Goal: Find specific fact: Find specific fact

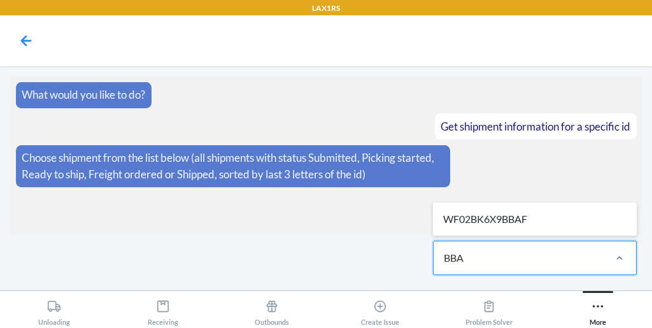
type input "BBAF"
click at [508, 220] on div "WF02BK6X9BBAF" at bounding box center [534, 219] width 199 height 28
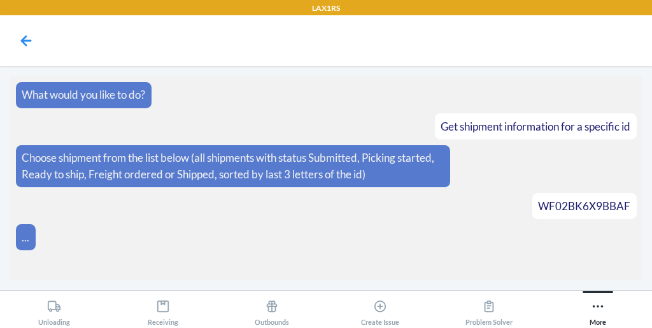
click at [245, 226] on article "..." at bounding box center [326, 237] width 621 height 26
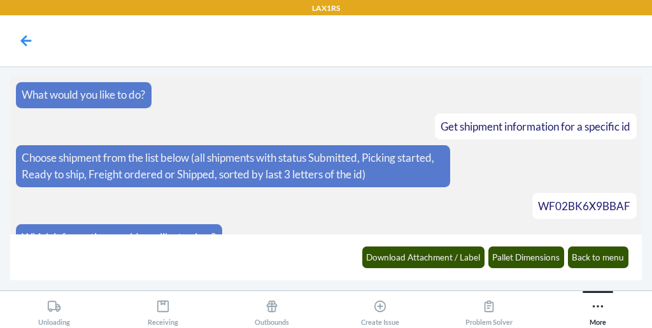
scroll to position [18, 0]
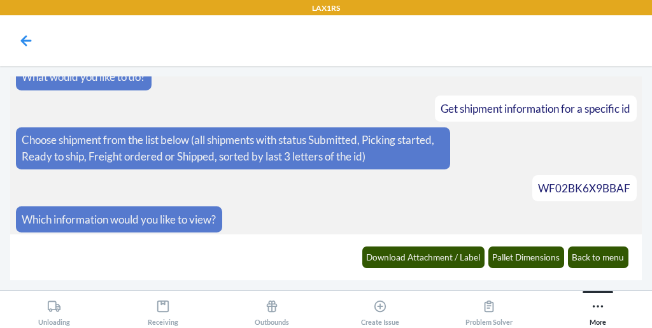
click at [273, 218] on article "Which information would you like to view?" at bounding box center [326, 219] width 621 height 26
click at [517, 267] on button "Pallet Dimensions" at bounding box center [526, 257] width 76 height 22
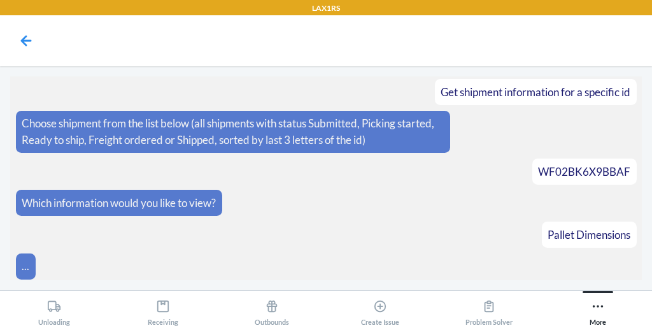
scroll to position [112, 0]
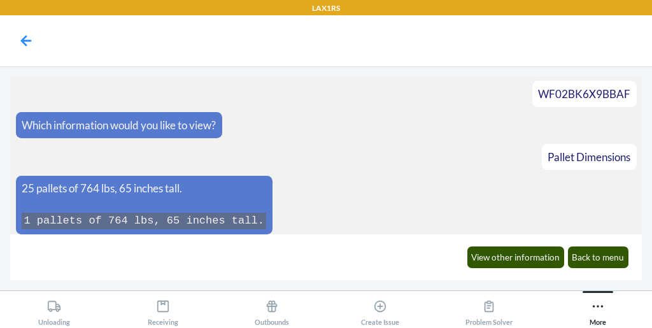
click at [364, 157] on article "Pallet Dimensions" at bounding box center [326, 157] width 621 height 26
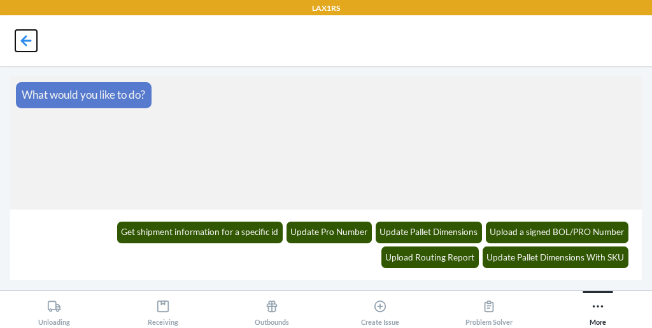
click at [27, 40] on icon at bounding box center [26, 40] width 11 height 11
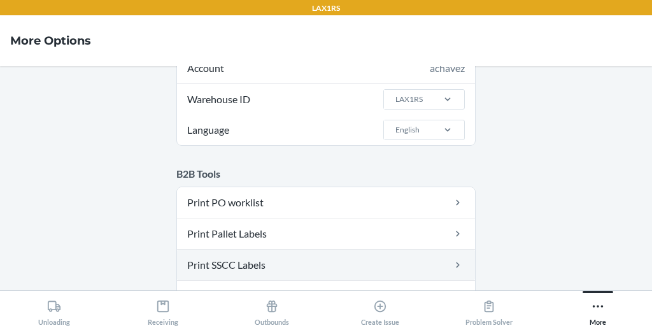
scroll to position [97, 0]
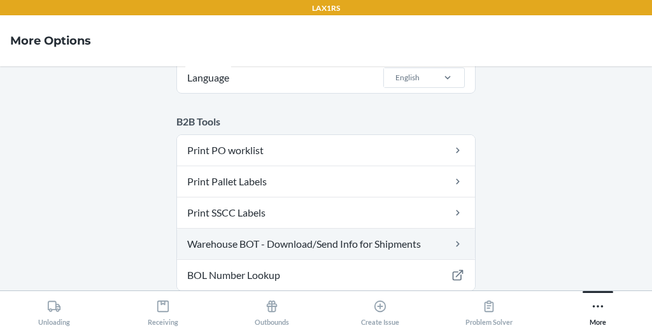
click at [249, 241] on link "Warehouse BOT - Download/Send Info for Shipments" at bounding box center [326, 244] width 298 height 31
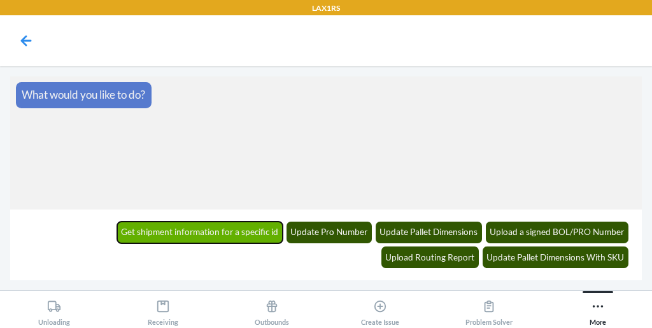
click at [117, 223] on button "Get shipment information for a specific id" at bounding box center [200, 233] width 166 height 22
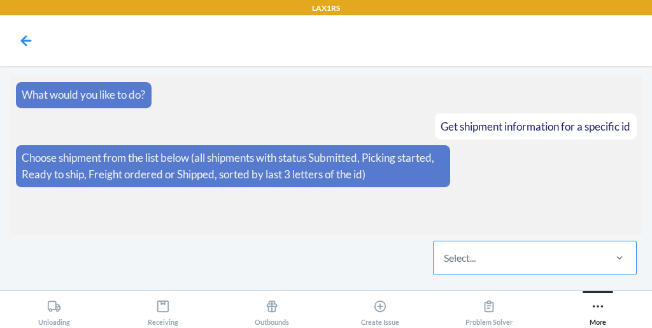
click at [510, 251] on div "Select..." at bounding box center [517, 257] width 169 height 33
click at [445, 251] on input "Select..." at bounding box center [444, 257] width 1 height 15
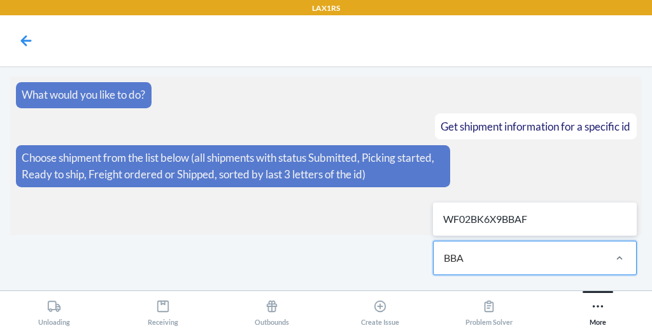
type input "BBAF"
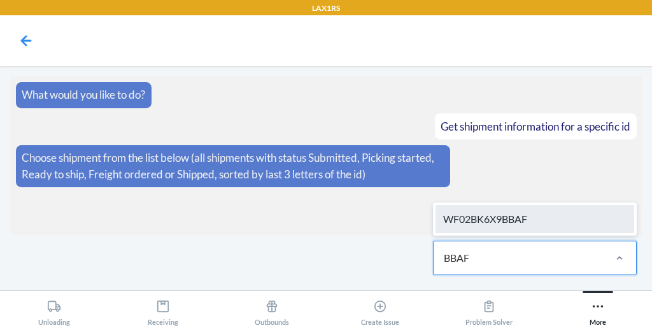
click at [522, 226] on div "WF02BK6X9BBAF" at bounding box center [534, 219] width 199 height 28
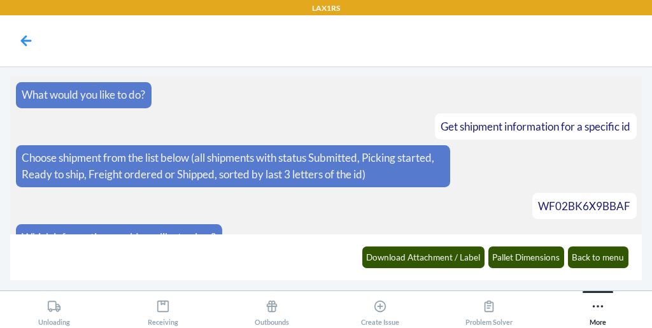
scroll to position [18, 0]
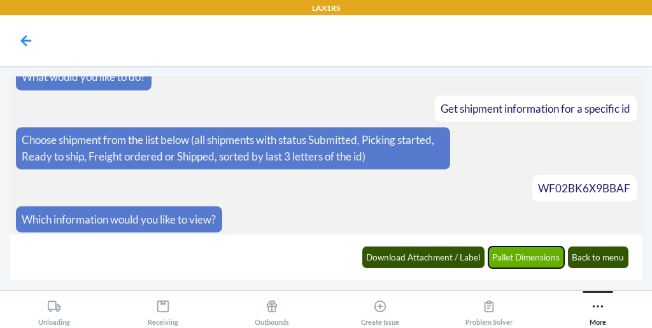
click at [505, 258] on button "Pallet Dimensions" at bounding box center [526, 257] width 76 height 22
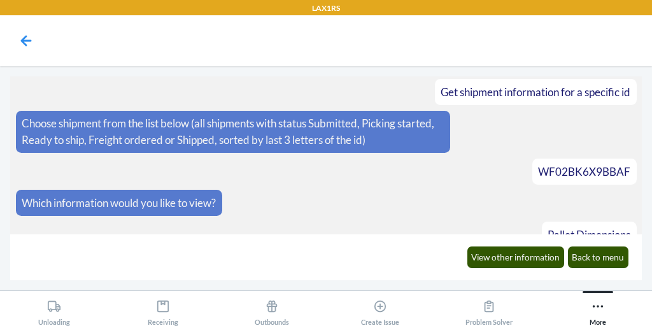
scroll to position [112, 0]
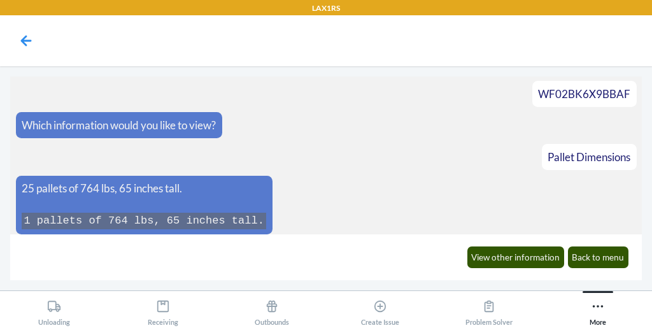
drag, startPoint x: 551, startPoint y: 89, endPoint x: 607, endPoint y: 99, distance: 57.6
click at [607, 99] on div "WF02BK6X9BBAF" at bounding box center [584, 94] width 104 height 26
click at [596, 94] on span "WF02BK6X9BBAF" at bounding box center [584, 93] width 92 height 13
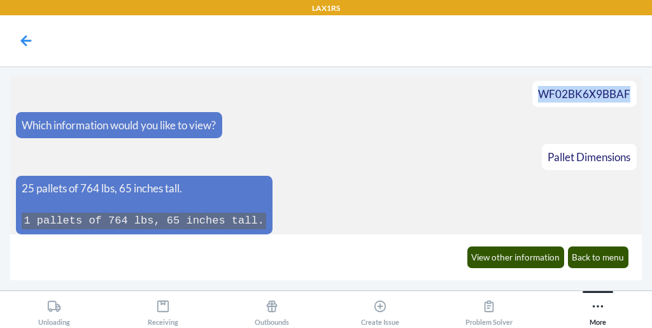
copy span "WF02BK6X9BBAF"
